Goal: Transaction & Acquisition: Subscribe to service/newsletter

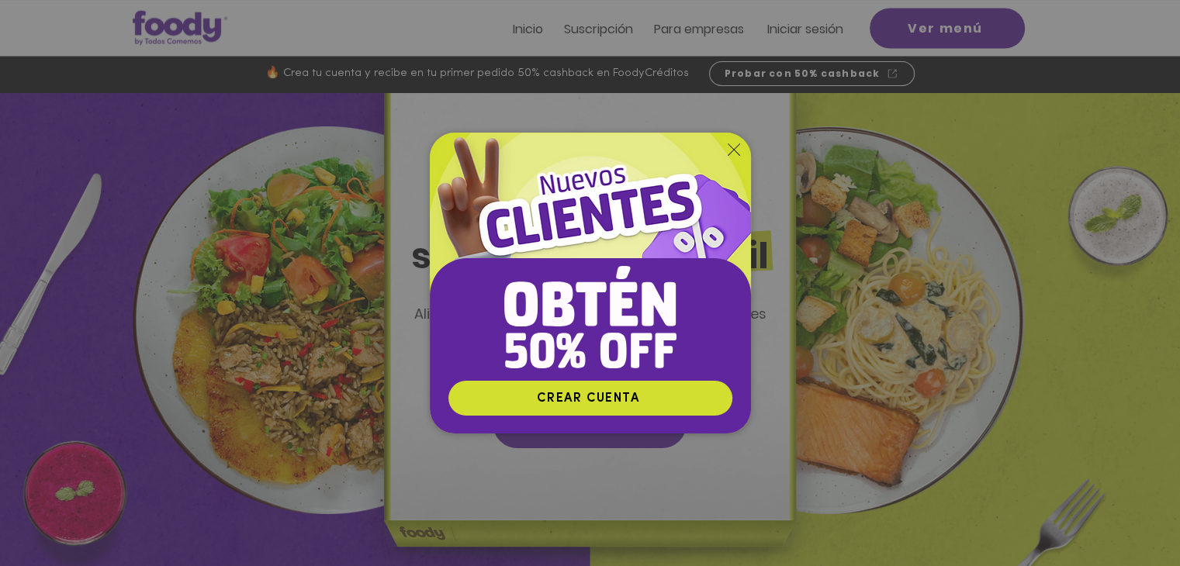
click at [728, 150] on icon "Volver al sitio" at bounding box center [734, 150] width 12 height 12
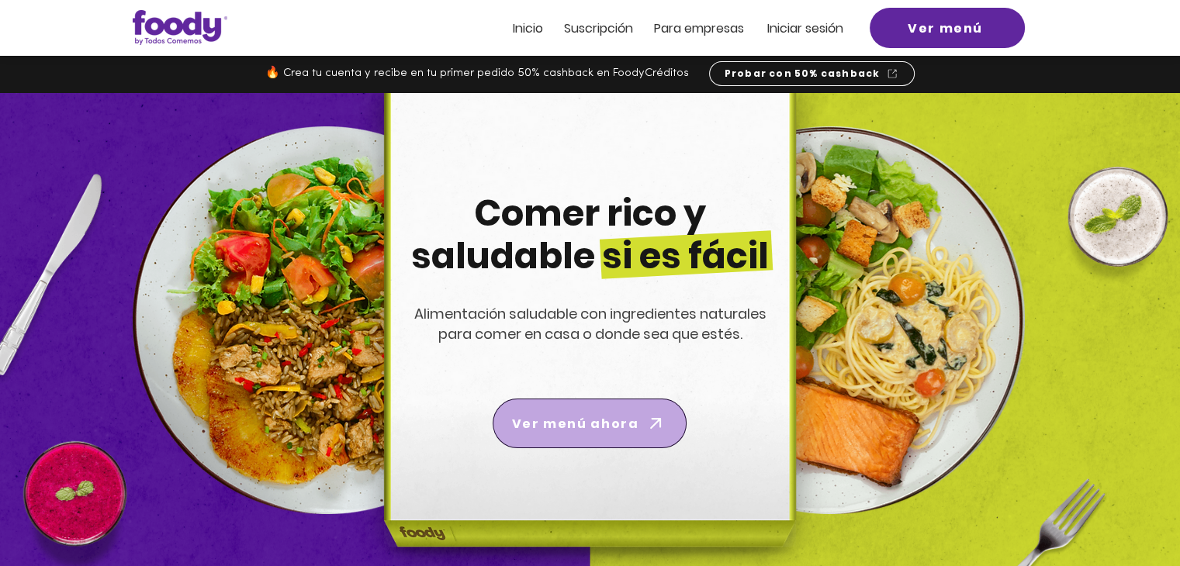
click at [634, 409] on span "Ver menú ahora" at bounding box center [590, 423] width 188 height 43
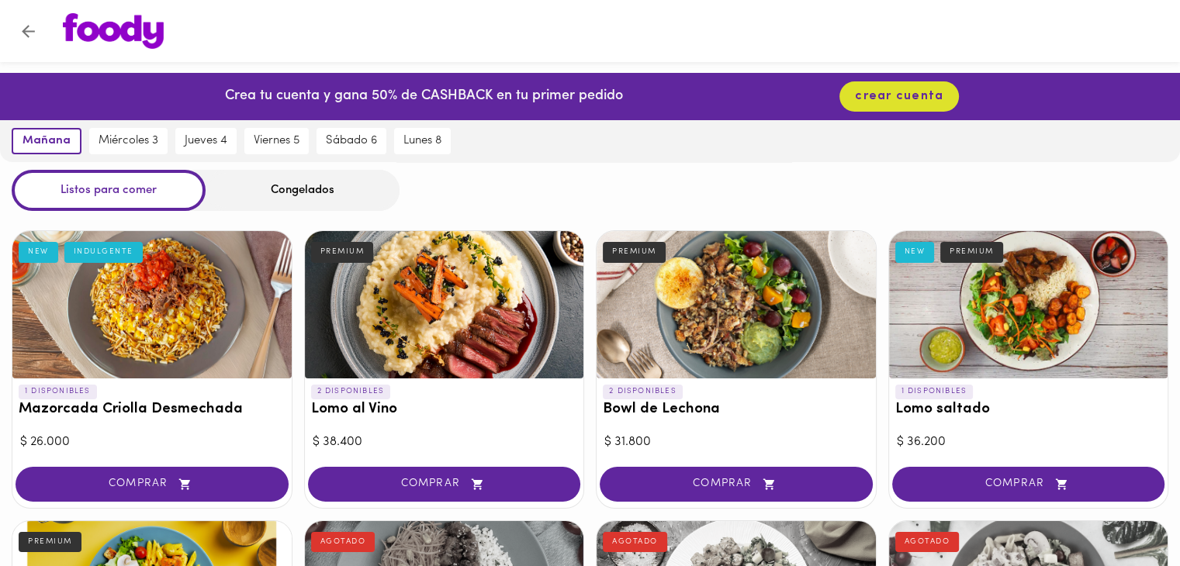
click at [339, 187] on div "Congelados" at bounding box center [303, 190] width 194 height 41
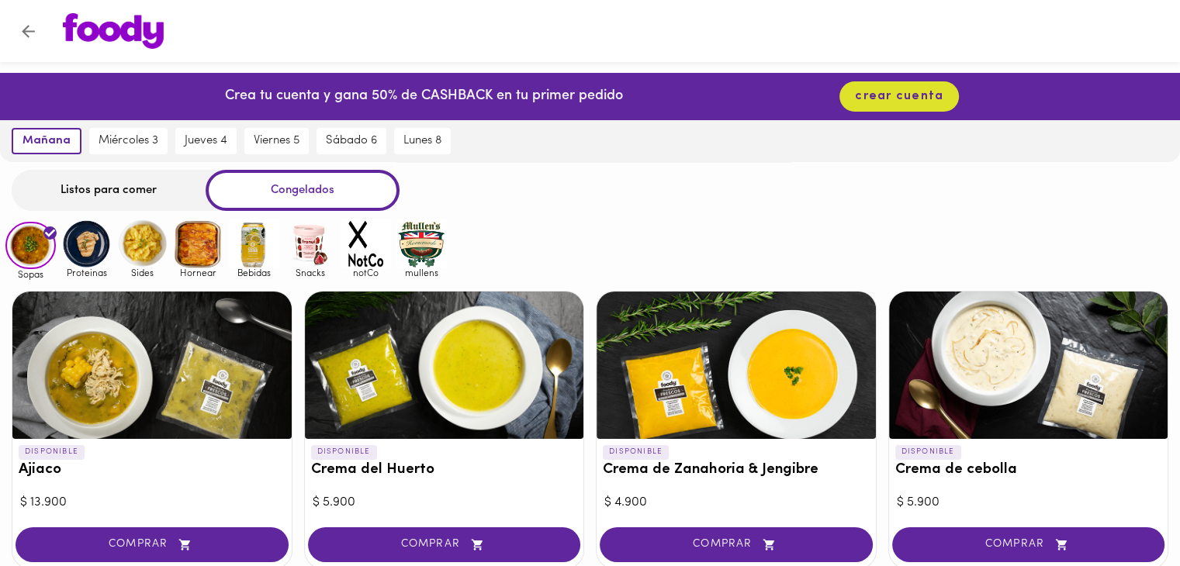
click at [288, 196] on div "Congelados" at bounding box center [303, 190] width 194 height 41
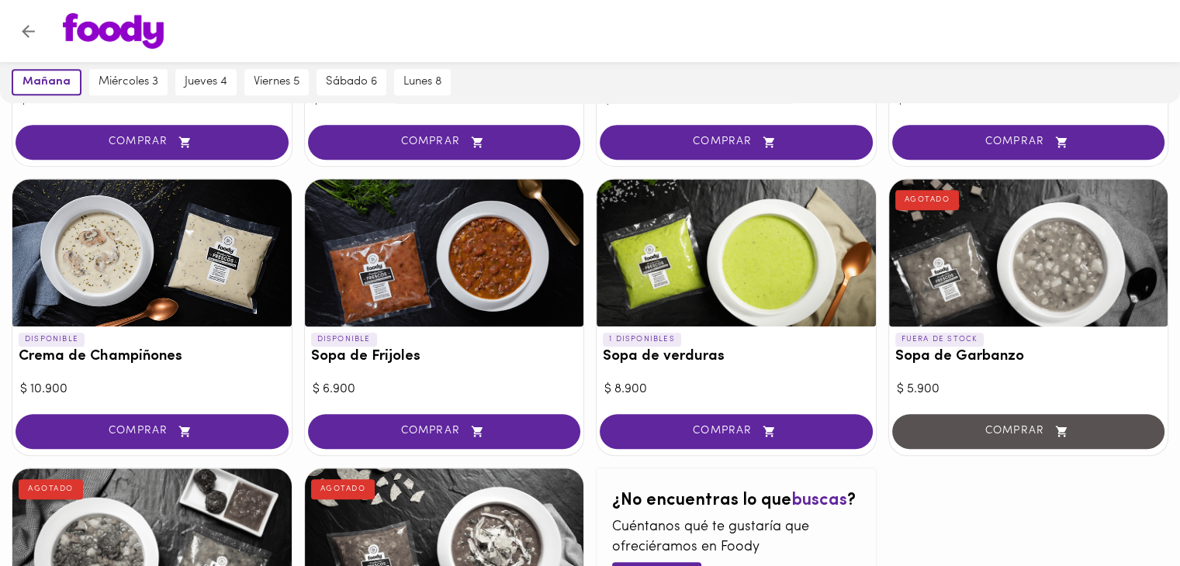
scroll to position [691, 0]
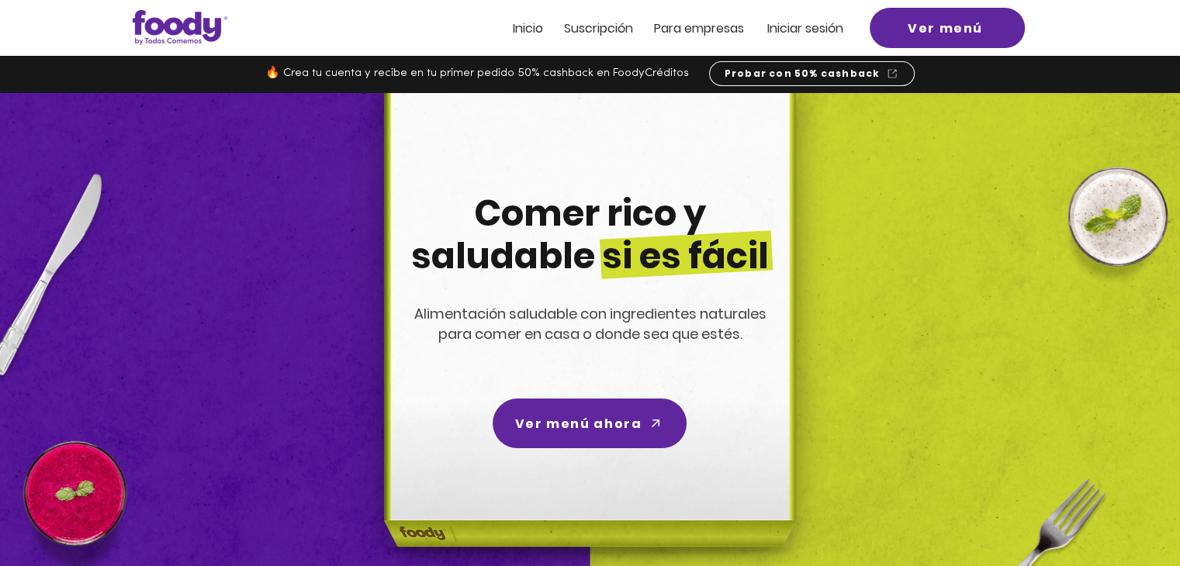
click at [595, 32] on span "Suscripción" at bounding box center [598, 28] width 69 height 18
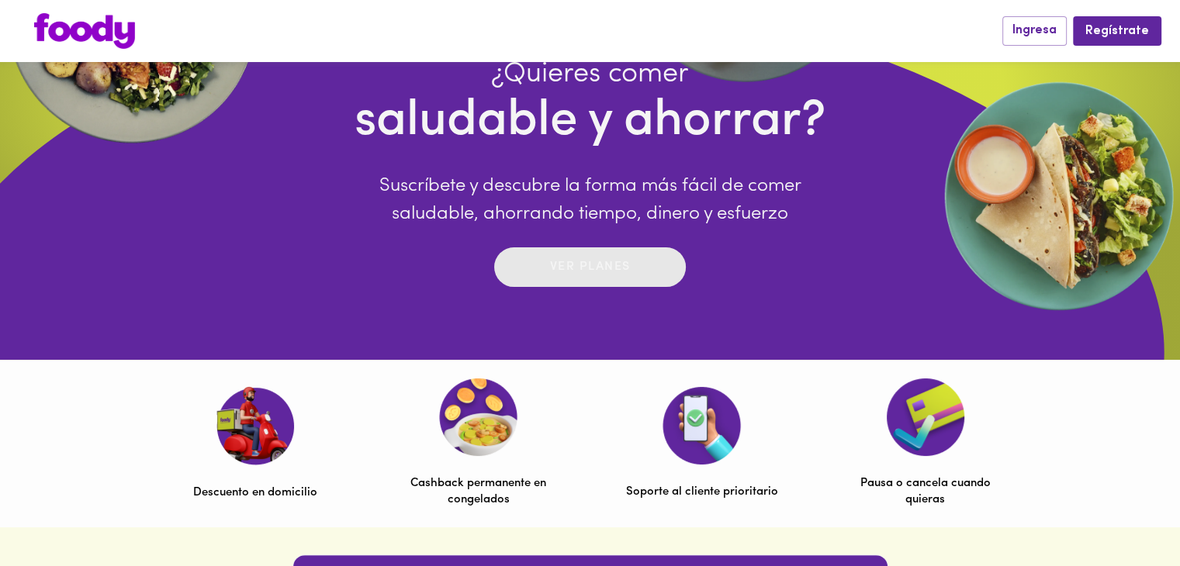
click at [621, 262] on p "Ver planes" at bounding box center [590, 267] width 81 height 18
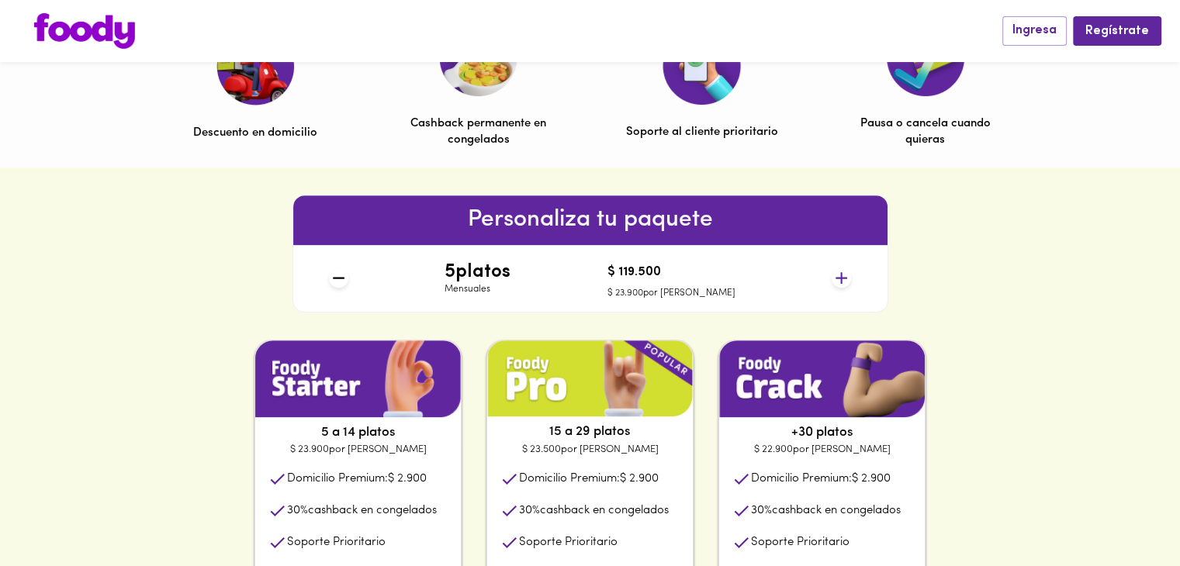
scroll to position [605, 0]
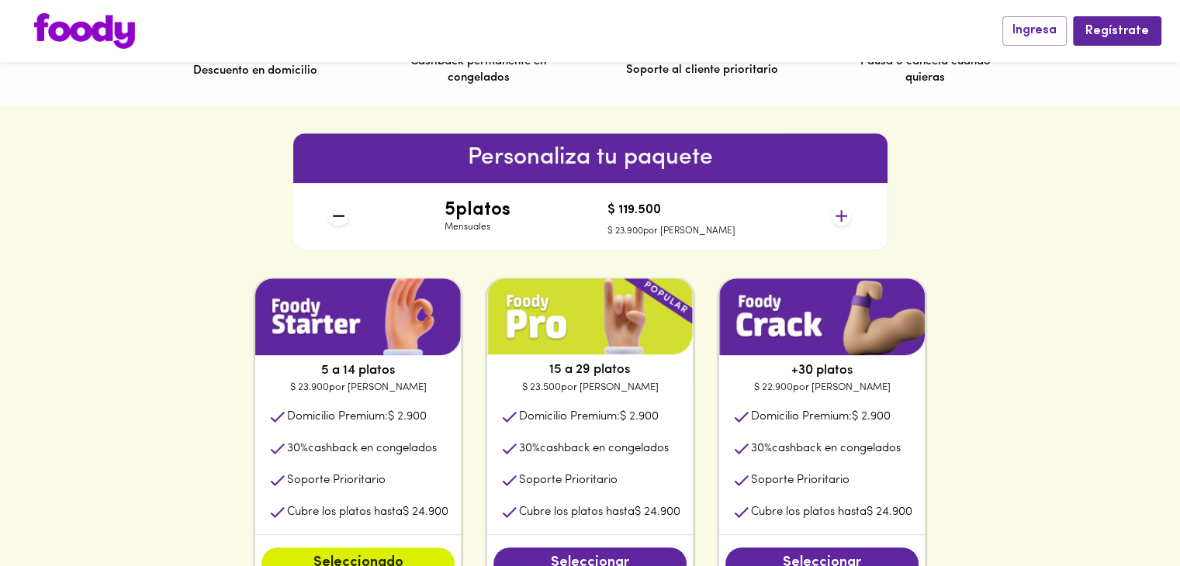
click at [845, 217] on icon at bounding box center [841, 215] width 19 height 19
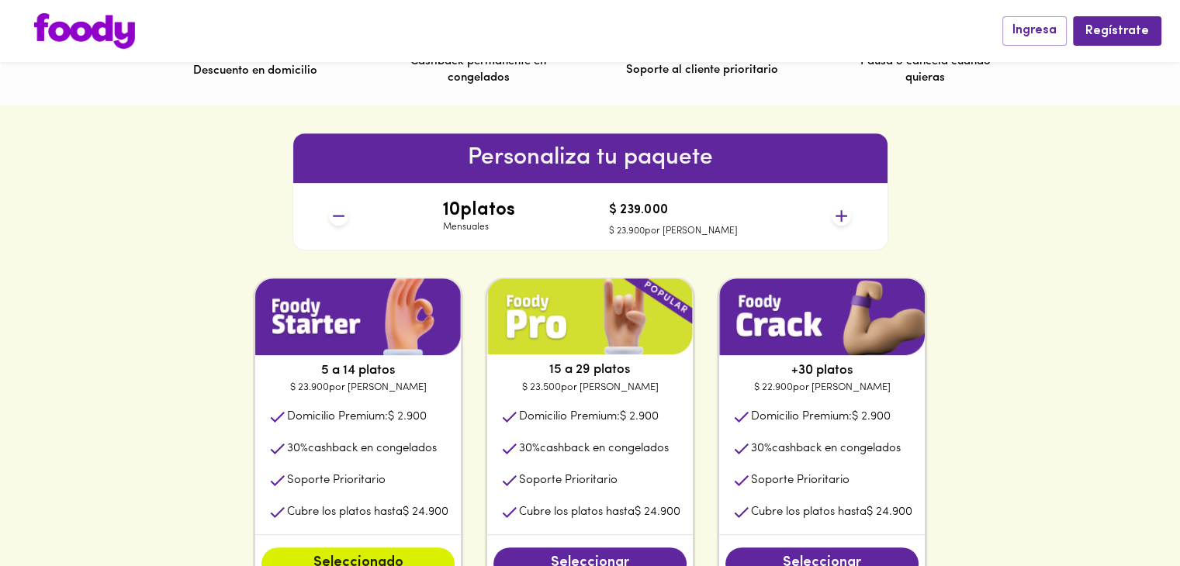
click at [845, 217] on icon at bounding box center [841, 215] width 19 height 19
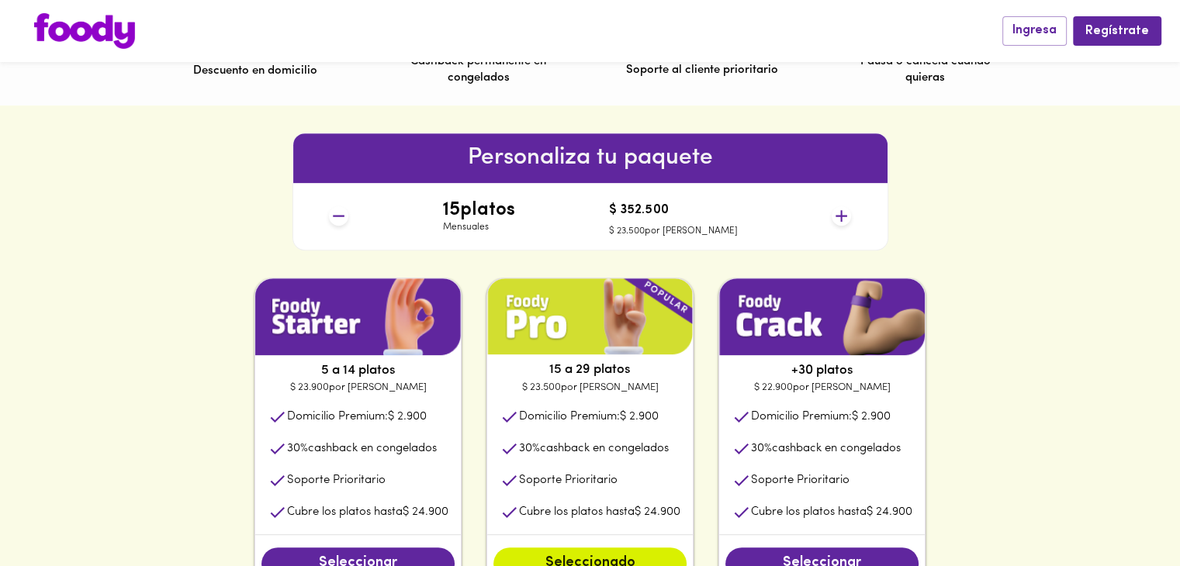
click at [845, 217] on icon at bounding box center [841, 215] width 19 height 19
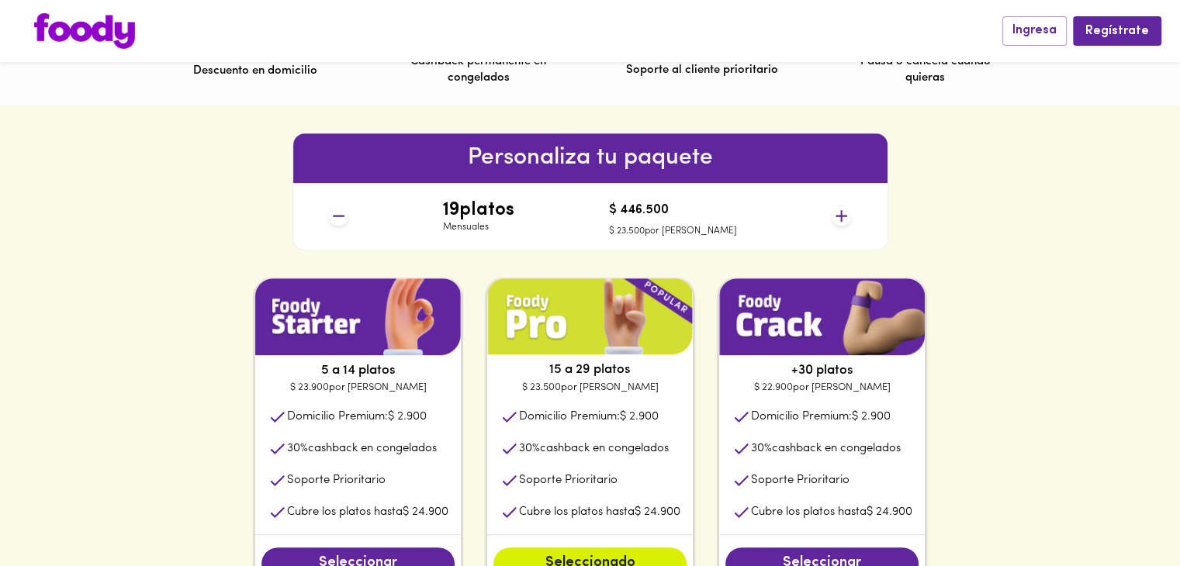
click at [845, 217] on icon at bounding box center [841, 215] width 19 height 19
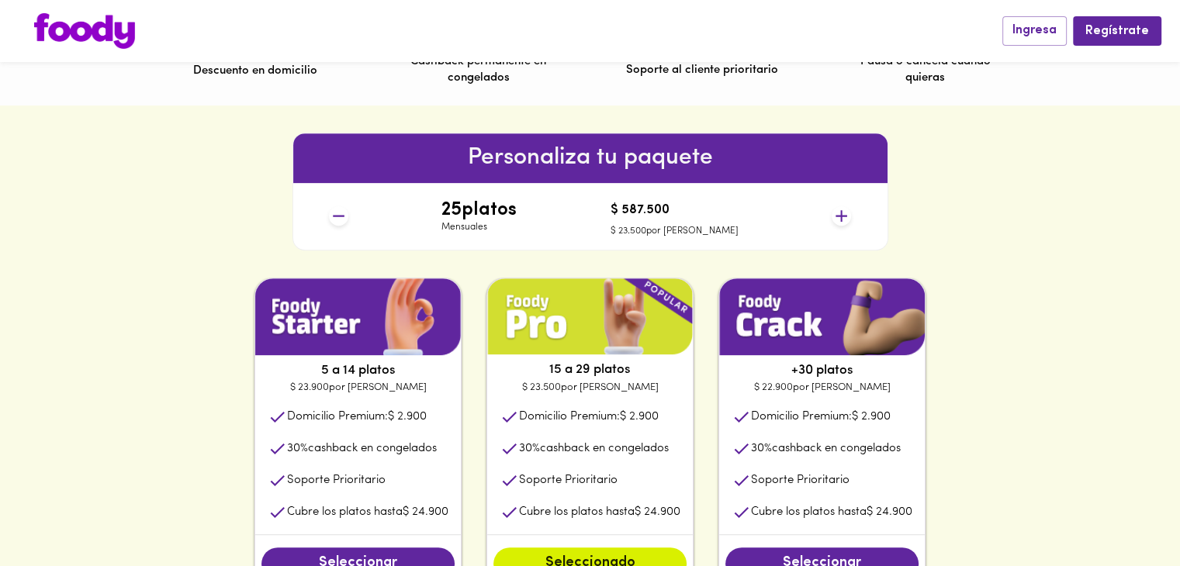
click at [845, 217] on icon at bounding box center [841, 215] width 19 height 19
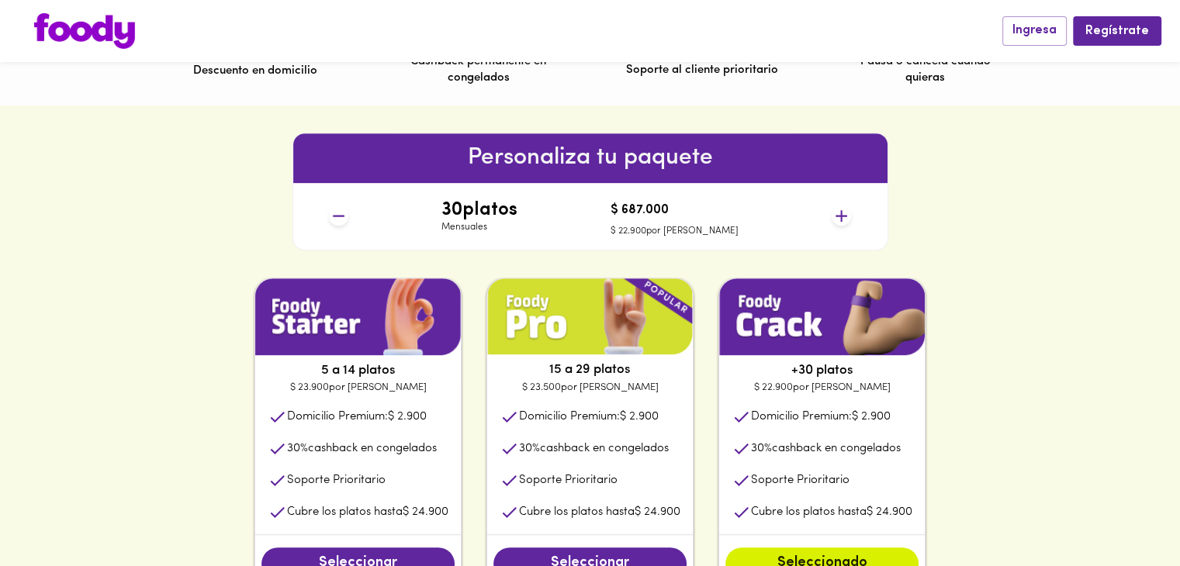
click at [845, 217] on icon at bounding box center [841, 215] width 19 height 19
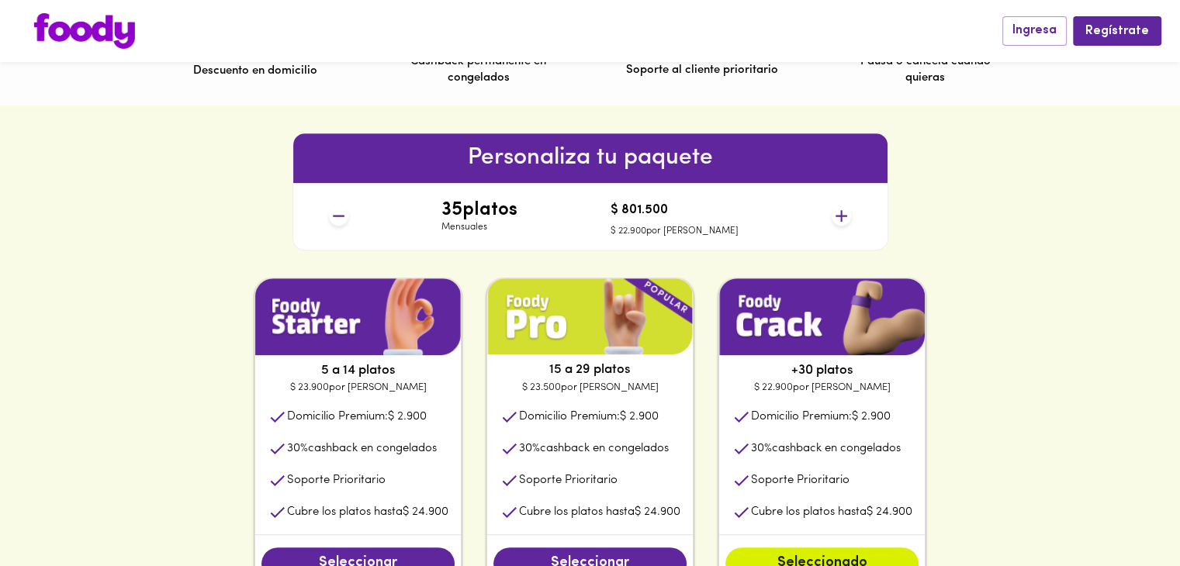
click at [845, 217] on icon at bounding box center [841, 215] width 19 height 19
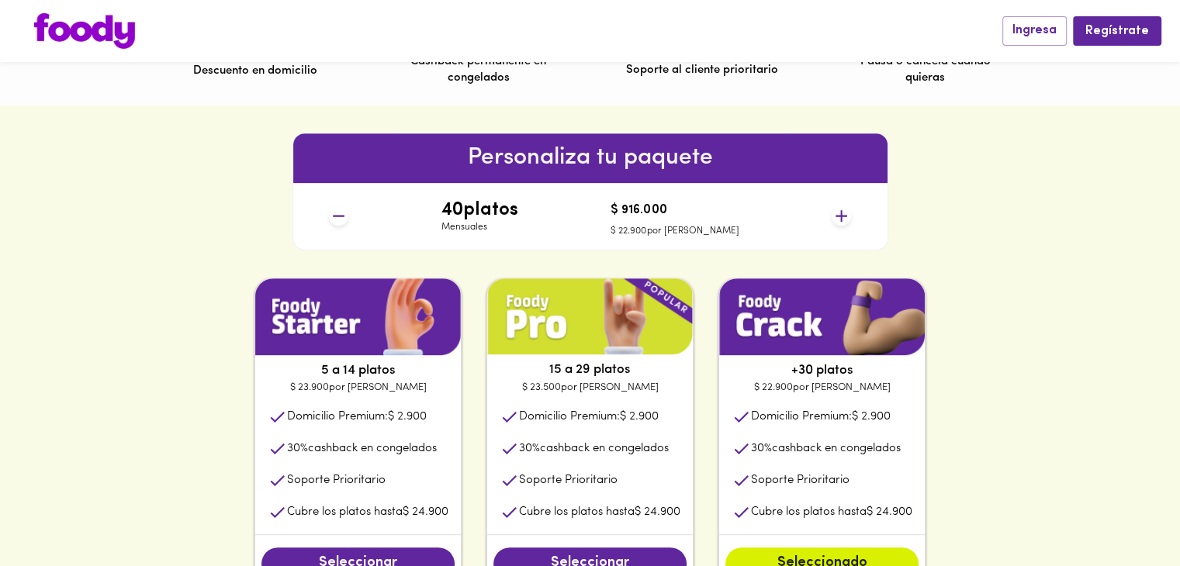
click at [845, 217] on icon at bounding box center [841, 215] width 19 height 19
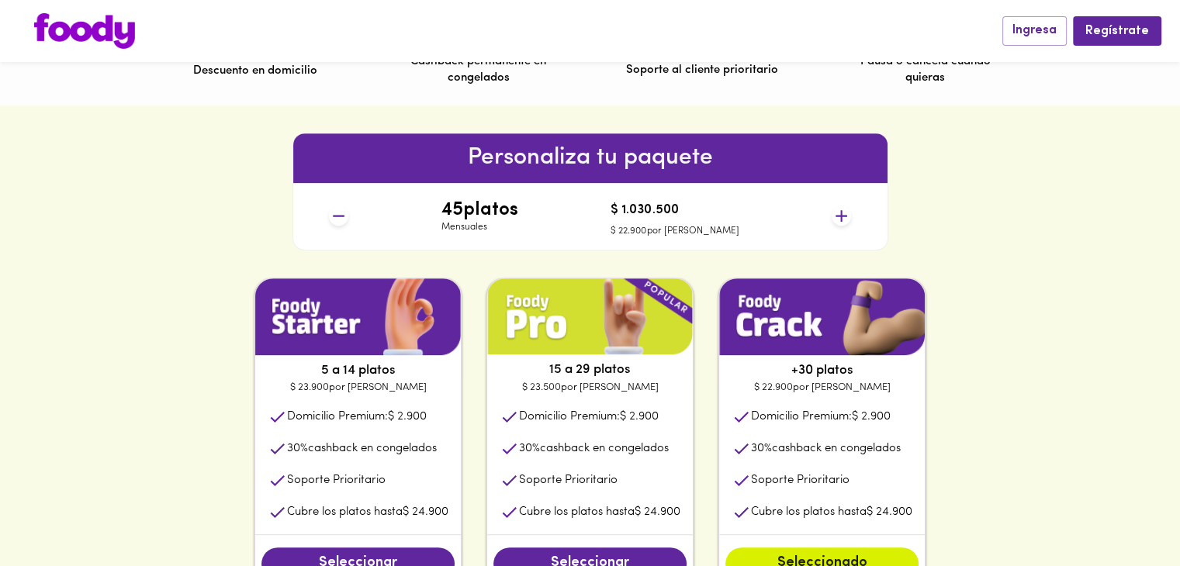
click at [845, 217] on icon at bounding box center [841, 215] width 19 height 19
click at [337, 221] on div "46 platos Mensuales $ 1.053.400 $ 22.900 por plato" at bounding box center [590, 216] width 534 height 67
click at [337, 221] on icon at bounding box center [338, 215] width 19 height 19
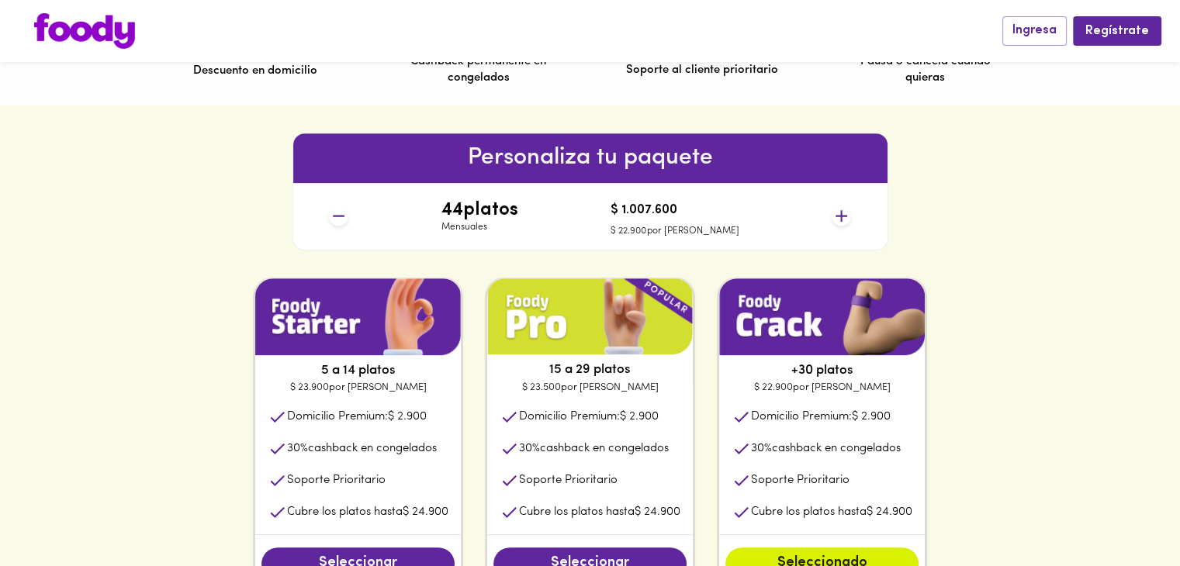
click at [337, 221] on icon at bounding box center [338, 215] width 19 height 19
click at [848, 218] on icon at bounding box center [841, 215] width 19 height 19
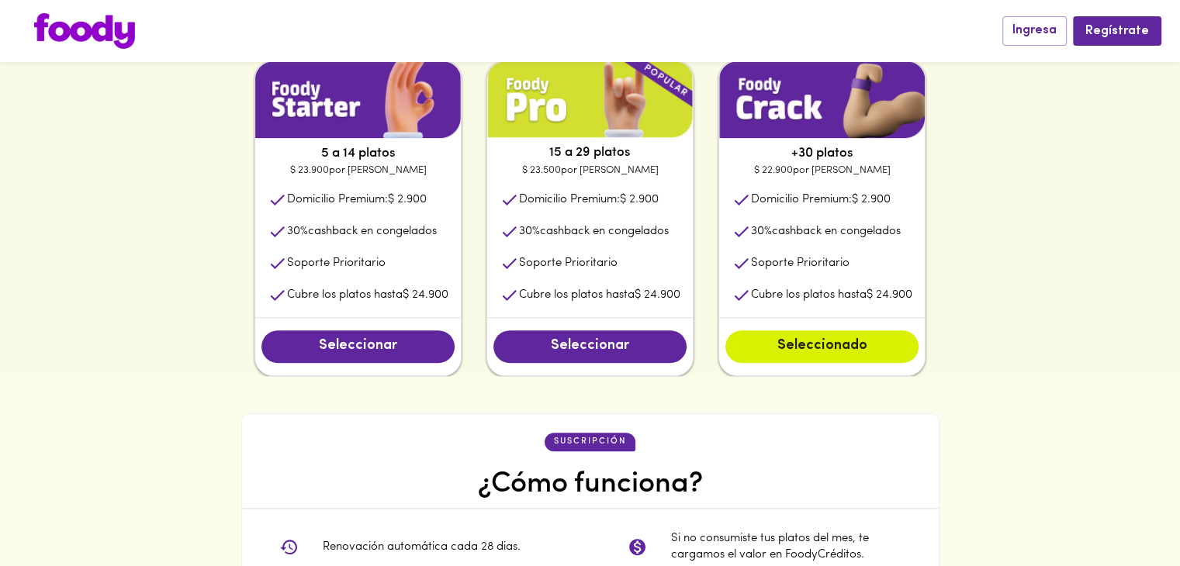
scroll to position [824, 0]
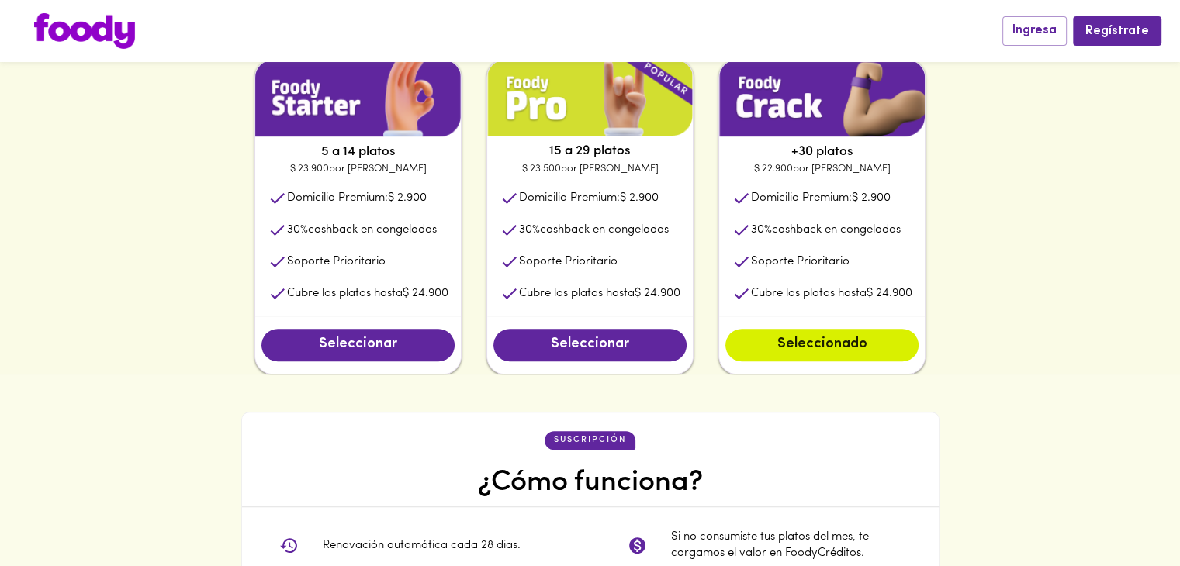
drag, startPoint x: 751, startPoint y: 225, endPoint x: 853, endPoint y: 225, distance: 102.4
click at [853, 225] on li "30 % cashback en congelados" at bounding box center [822, 230] width 206 height 32
drag, startPoint x: 872, startPoint y: 263, endPoint x: 714, endPoint y: 247, distance: 158.3
click at [714, 247] on div "5 a 14 platos $ 23.900 por plato Domicilio Premium: $ 2.900 30 % cashback en co…" at bounding box center [589, 217] width 745 height 316
drag, startPoint x: 749, startPoint y: 303, endPoint x: 870, endPoint y: 309, distance: 120.4
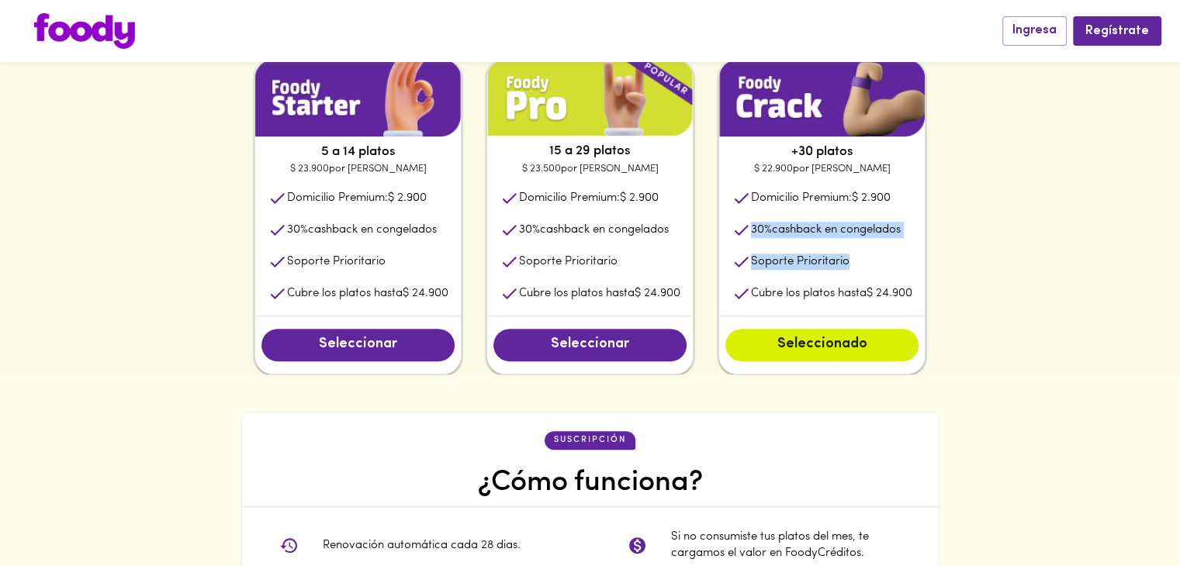
click at [870, 309] on li "Cubre los platos hasta $ 24.900" at bounding box center [822, 294] width 206 height 32
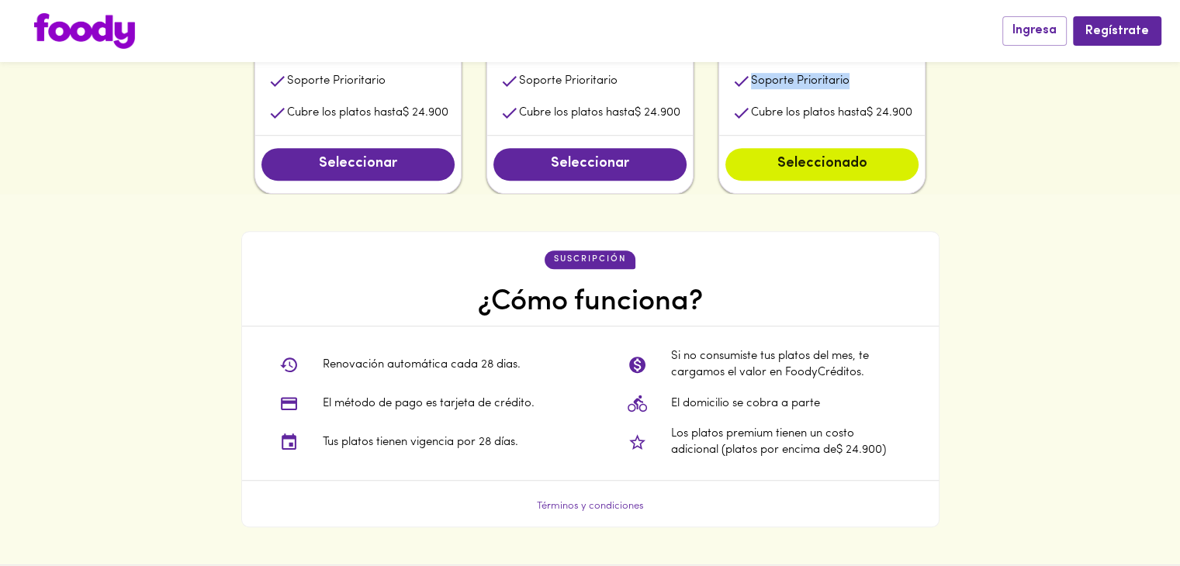
scroll to position [995, 0]
